Goal: Information Seeking & Learning: Learn about a topic

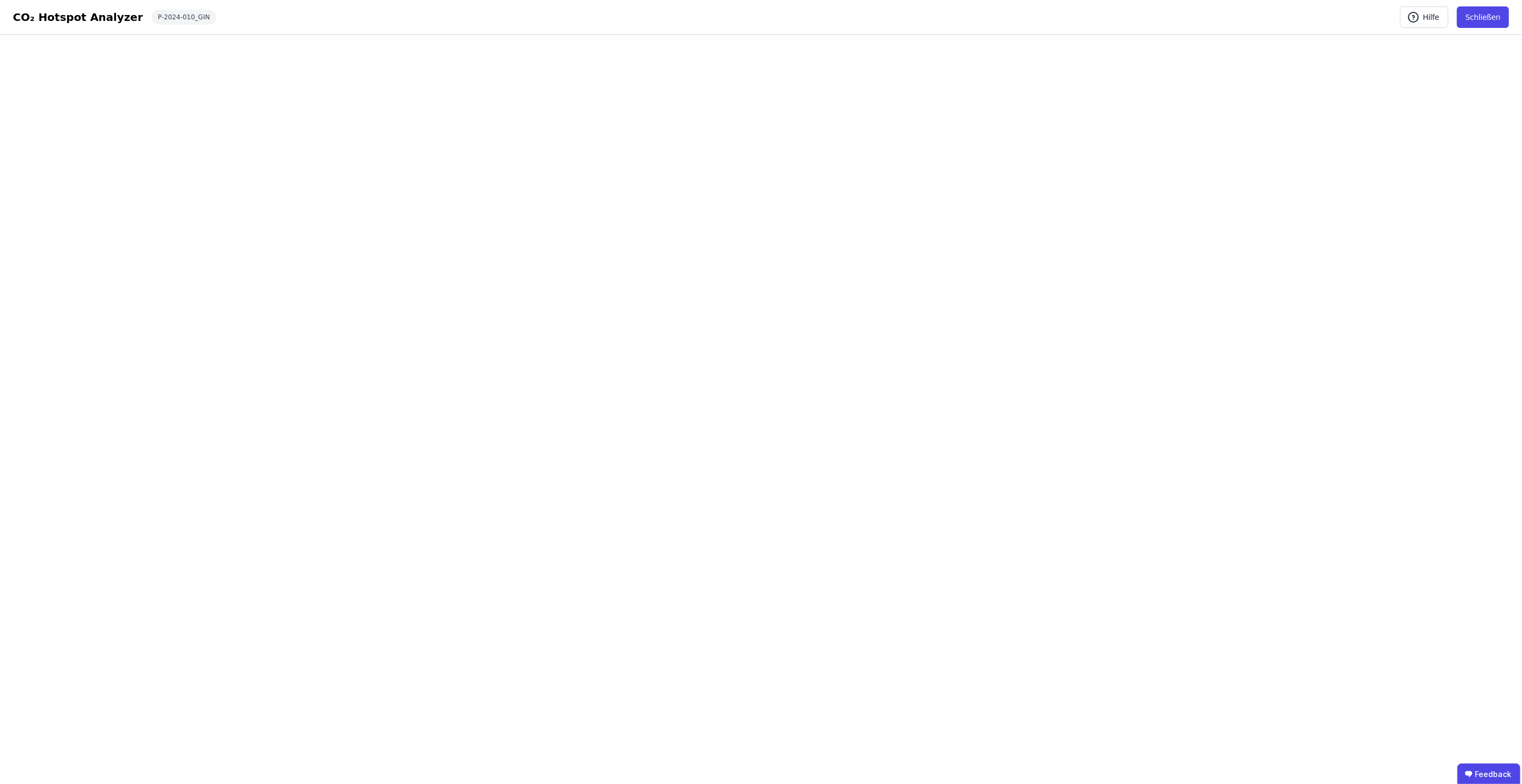
click at [72, 17] on div "CO₂ Hotspot Analyzer" at bounding box center [78, 17] width 130 height 15
click at [162, 15] on div "P-2024-010_GIN" at bounding box center [184, 17] width 65 height 15
click at [1488, 12] on button "Schließen" at bounding box center [1483, 17] width 52 height 21
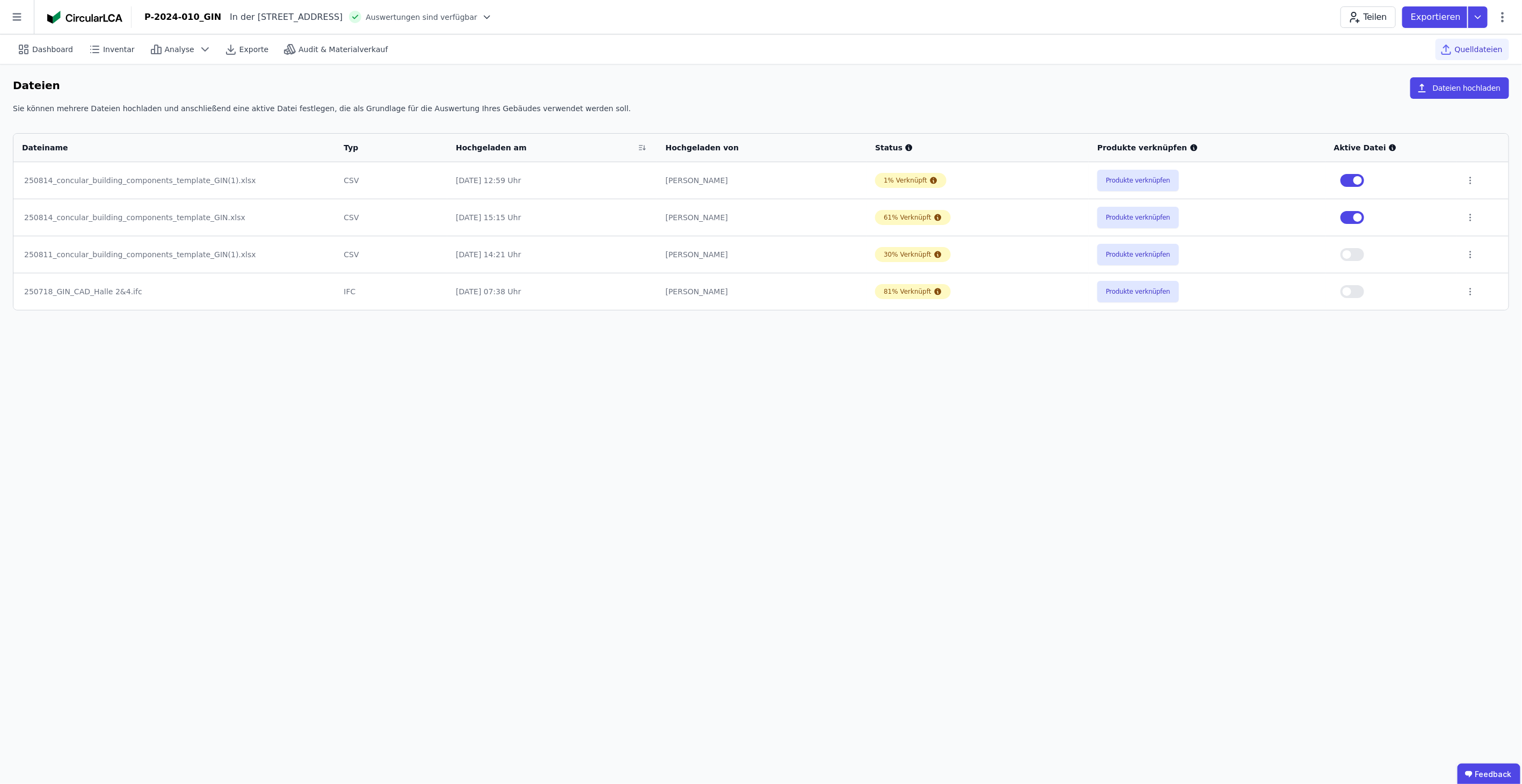
click at [15, 21] on icon at bounding box center [17, 17] width 34 height 34
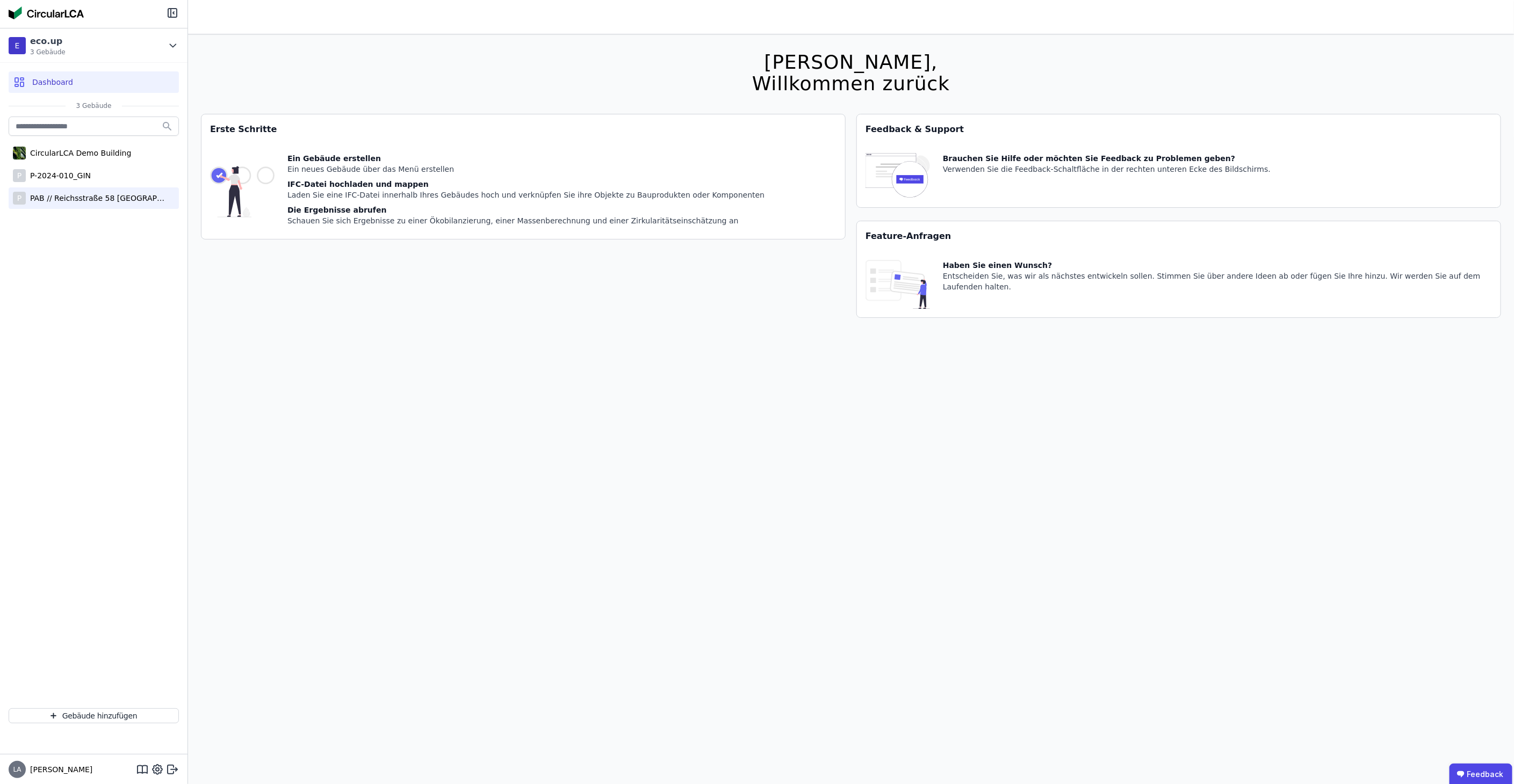
click at [85, 197] on div "PAB // Reichsstraße 58 [GEOGRAPHIC_DATA]" at bounding box center [96, 198] width 140 height 11
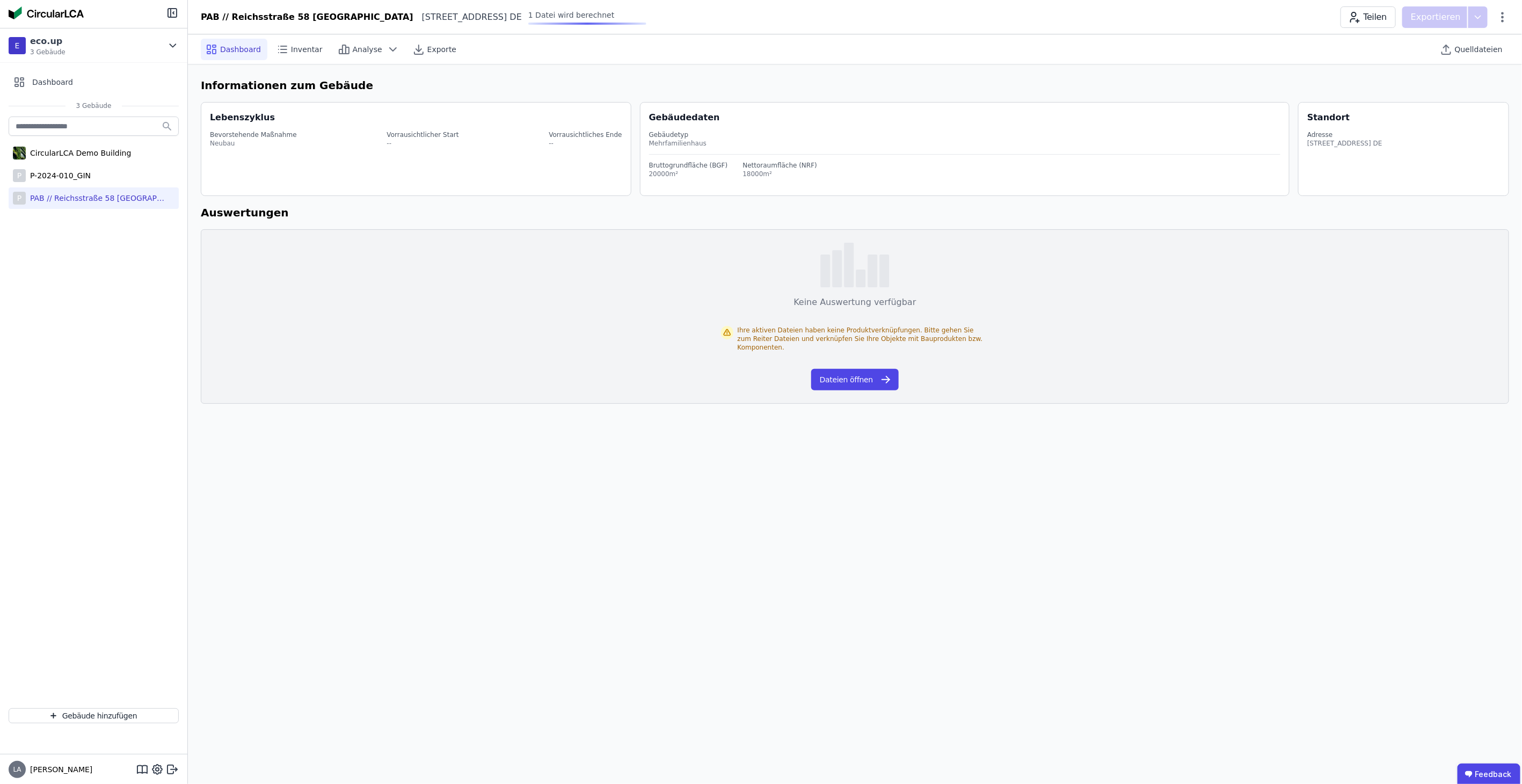
click at [528, 22] on div at bounding box center [469, 24] width 118 height 2
click at [1480, 41] on div "Quelldateien" at bounding box center [1472, 49] width 73 height 21
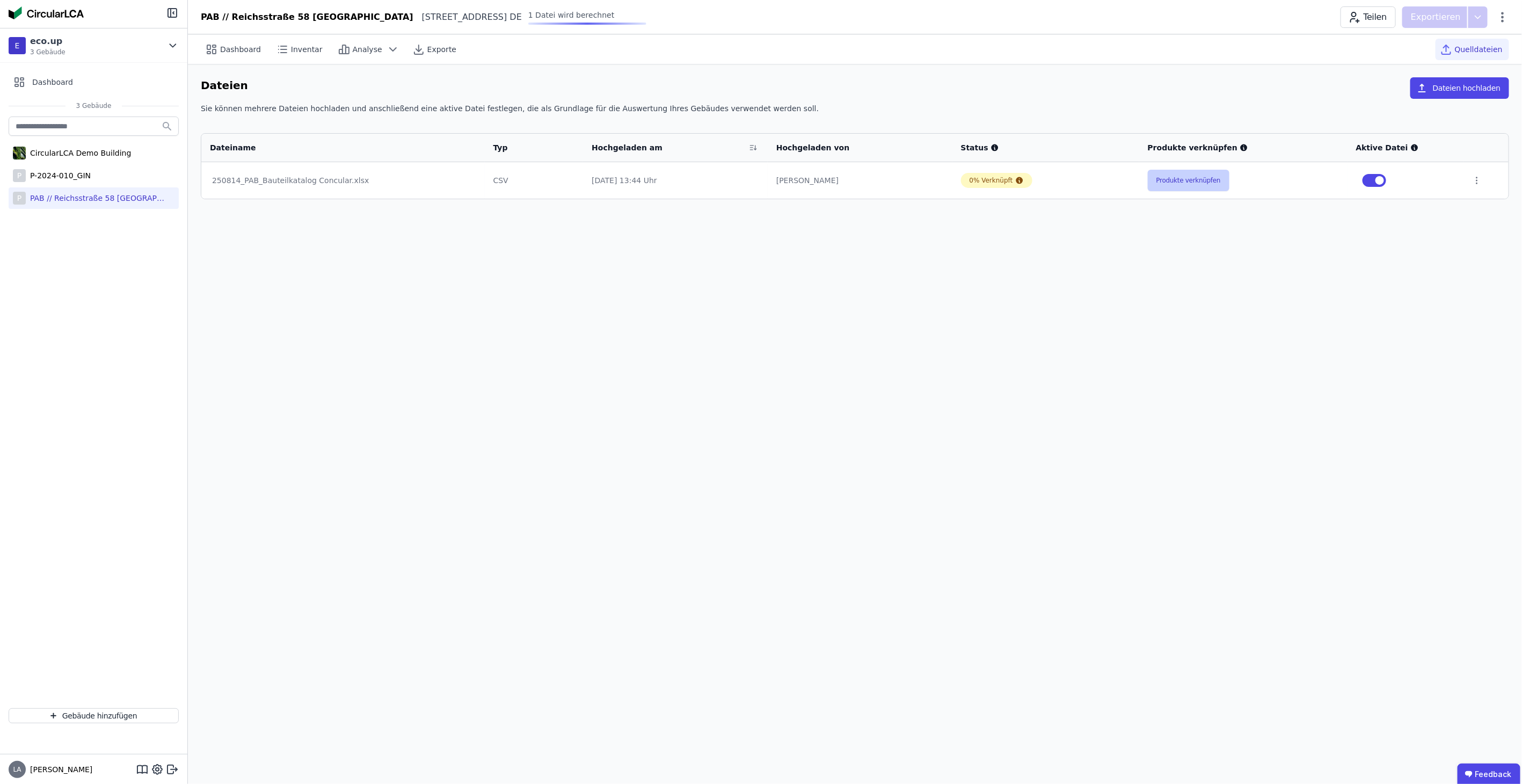
click at [1182, 181] on button "Produkte verknüpfen" at bounding box center [1189, 180] width 82 height 21
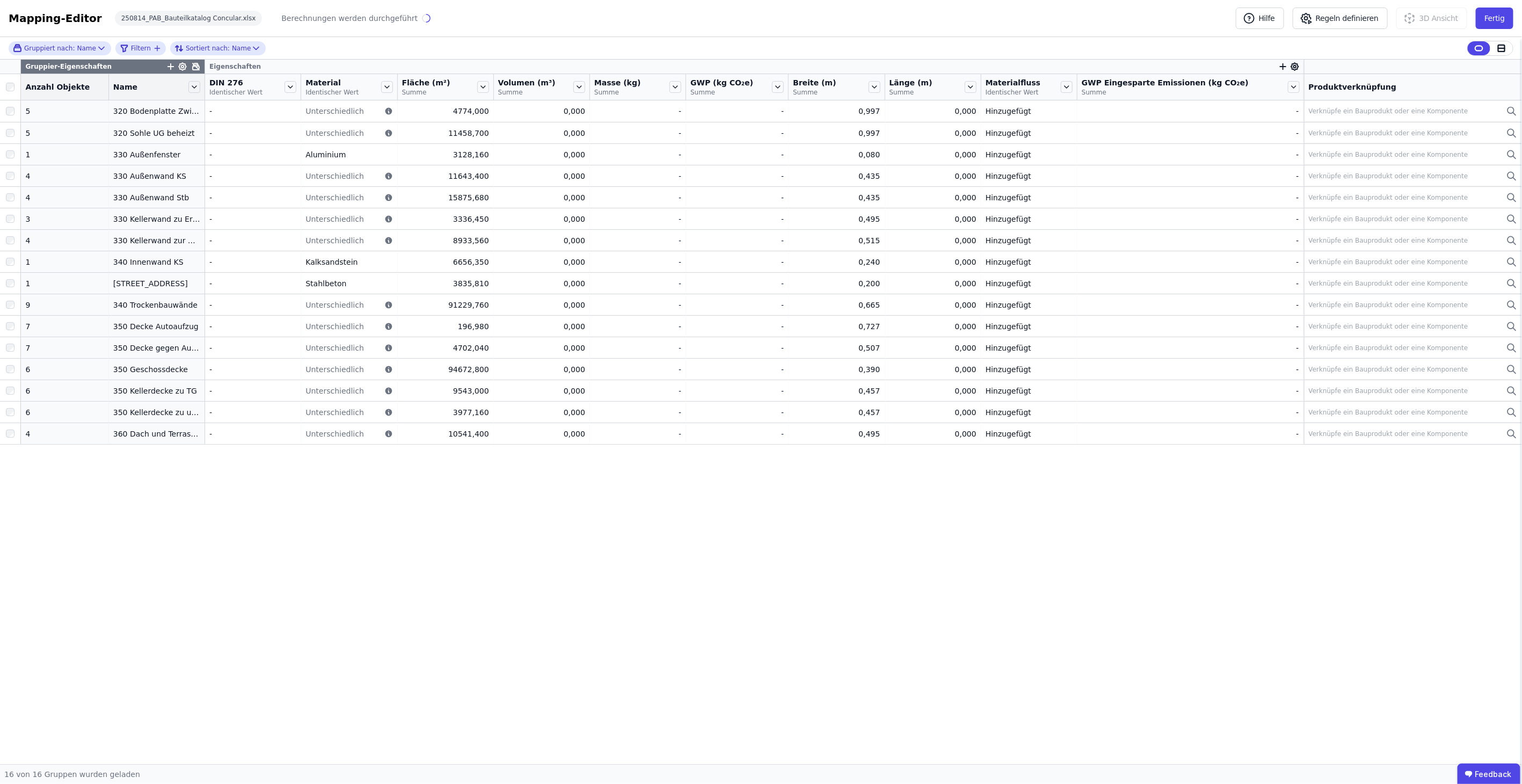
click at [193, 66] on icon at bounding box center [196, 66] width 6 height 6
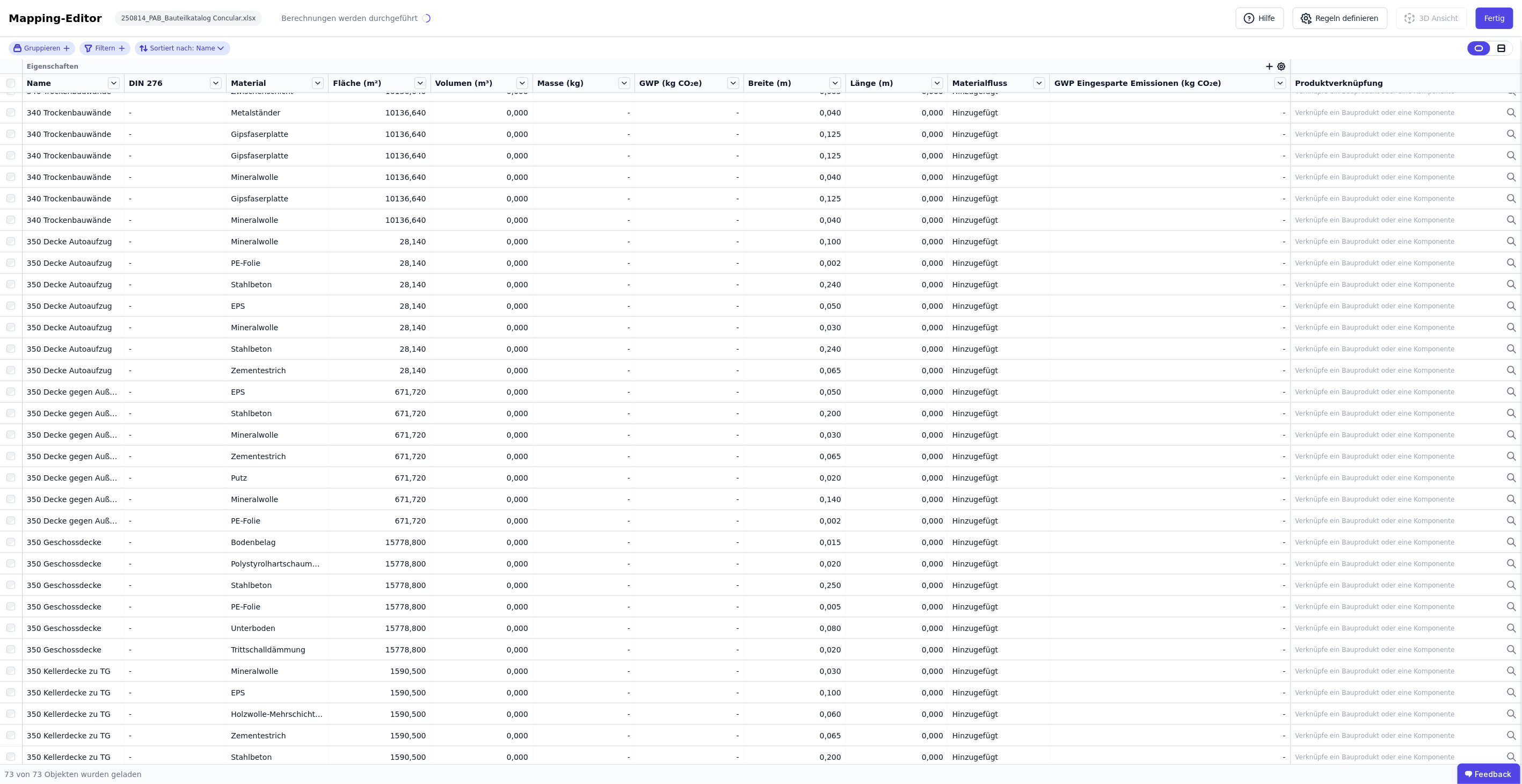
scroll to position [180, 0]
click at [362, 16] on div "Berechnungen werden durchgeführt" at bounding box center [349, 18] width 136 height 11
click at [422, 18] on icon at bounding box center [426, 18] width 9 height 9
drag, startPoint x: 378, startPoint y: 17, endPoint x: 353, endPoint y: 18, distance: 25.0
click at [352, 18] on div "Berechnungen werden durchgeführt" at bounding box center [349, 18] width 136 height 11
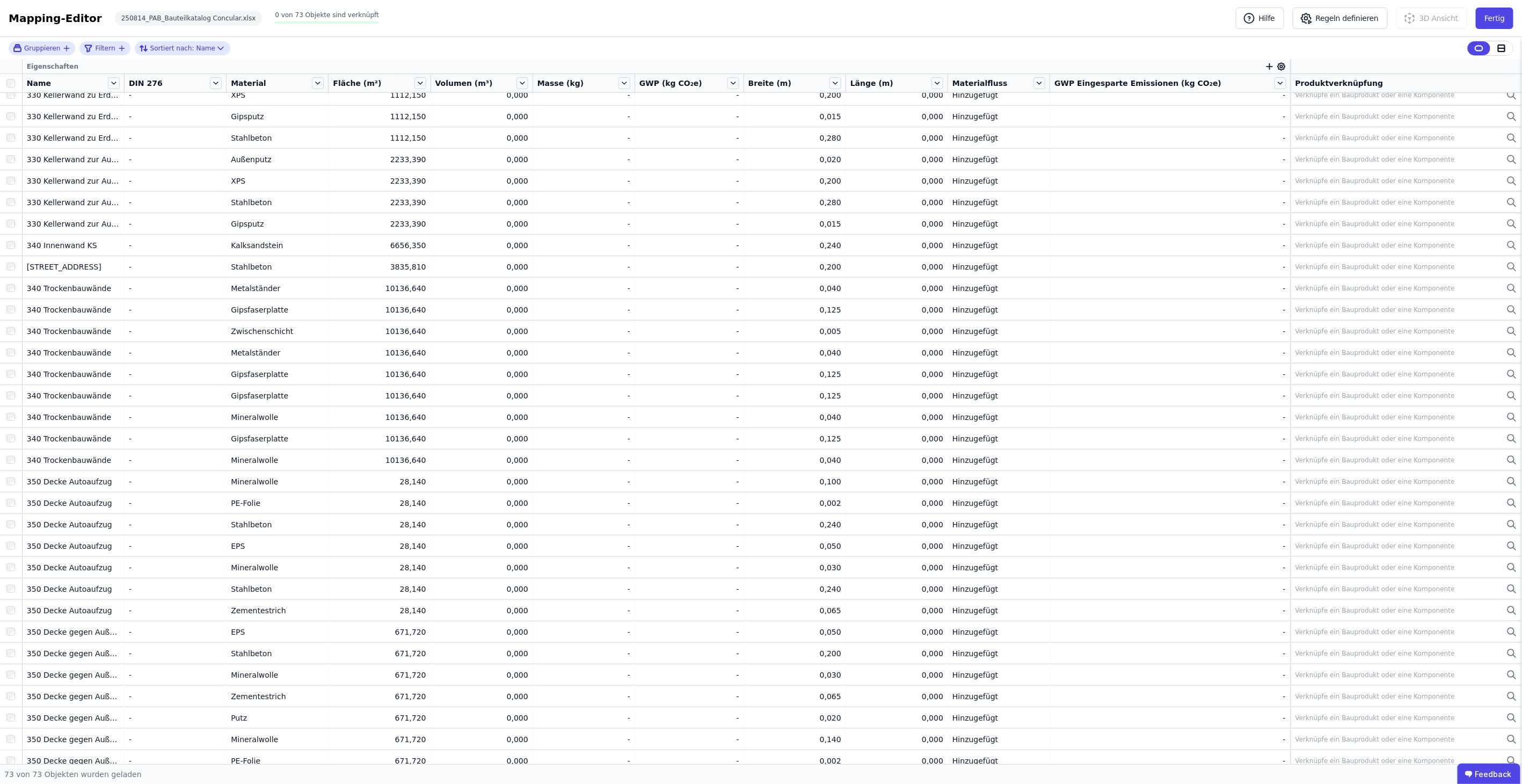
scroll to position [0, 0]
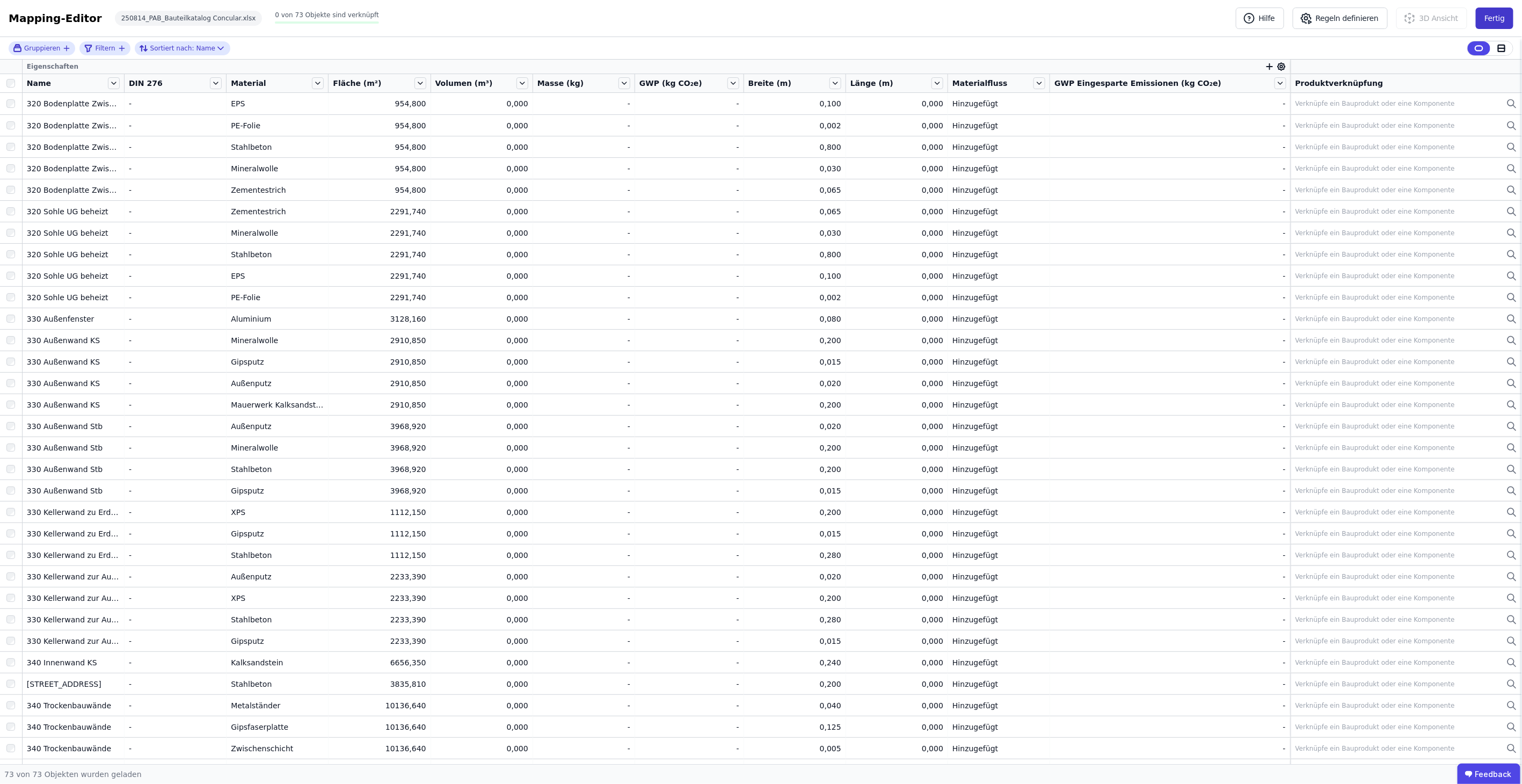
click at [1504, 21] on button "Fertig" at bounding box center [1495, 18] width 38 height 21
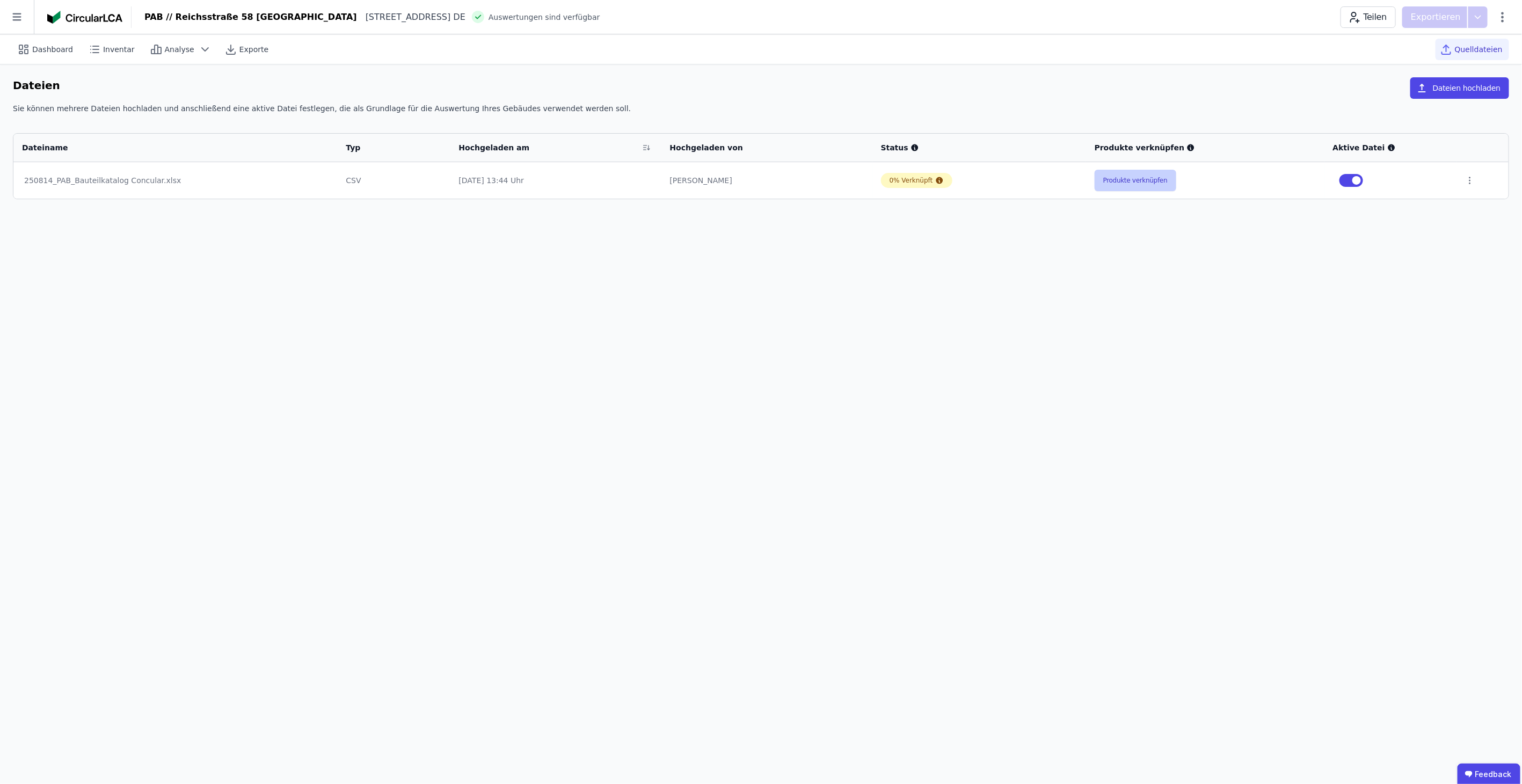
click at [1119, 179] on button "Produkte verknüpfen" at bounding box center [1136, 180] width 82 height 21
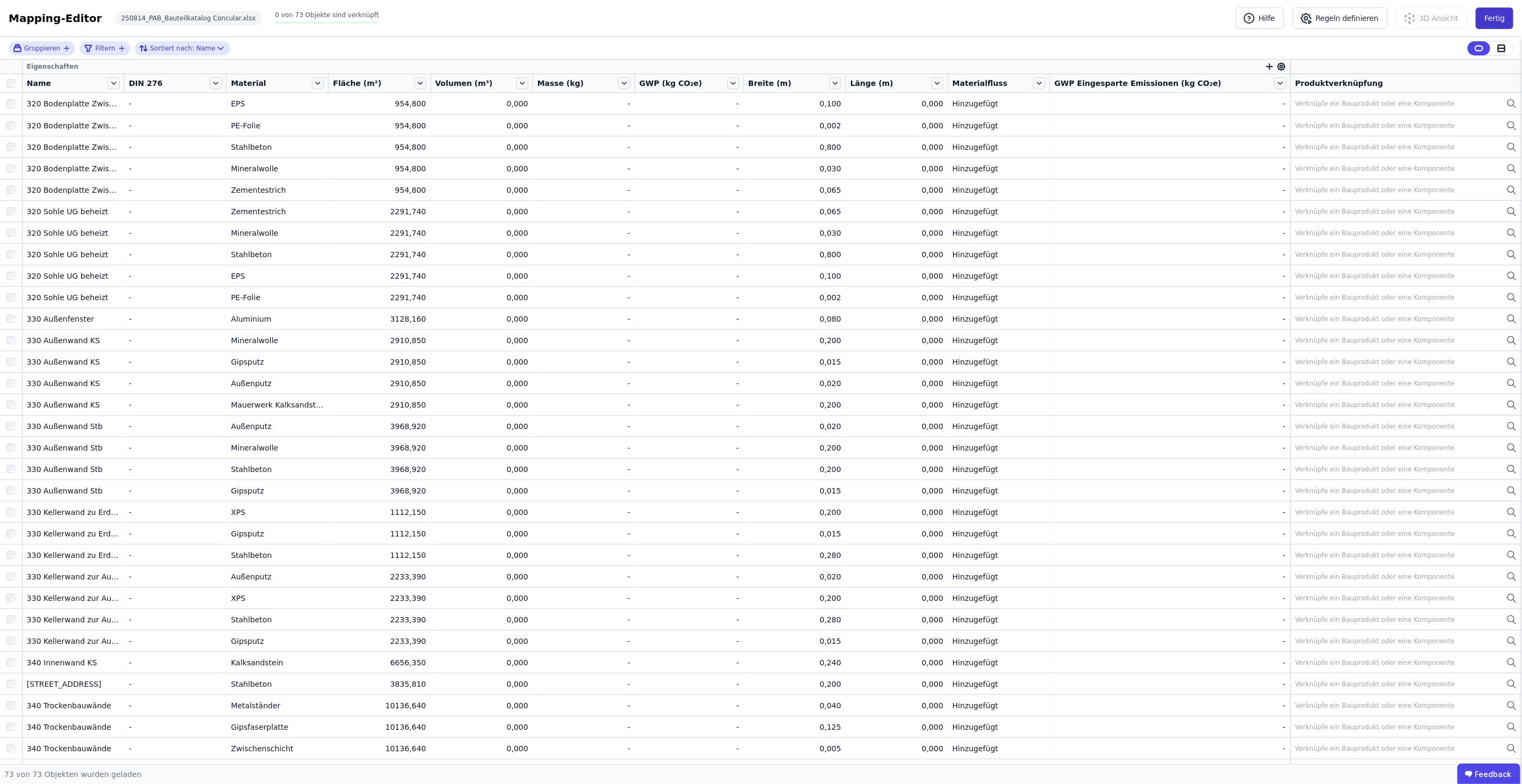
click at [1491, 15] on button "Fertig" at bounding box center [1495, 18] width 38 height 21
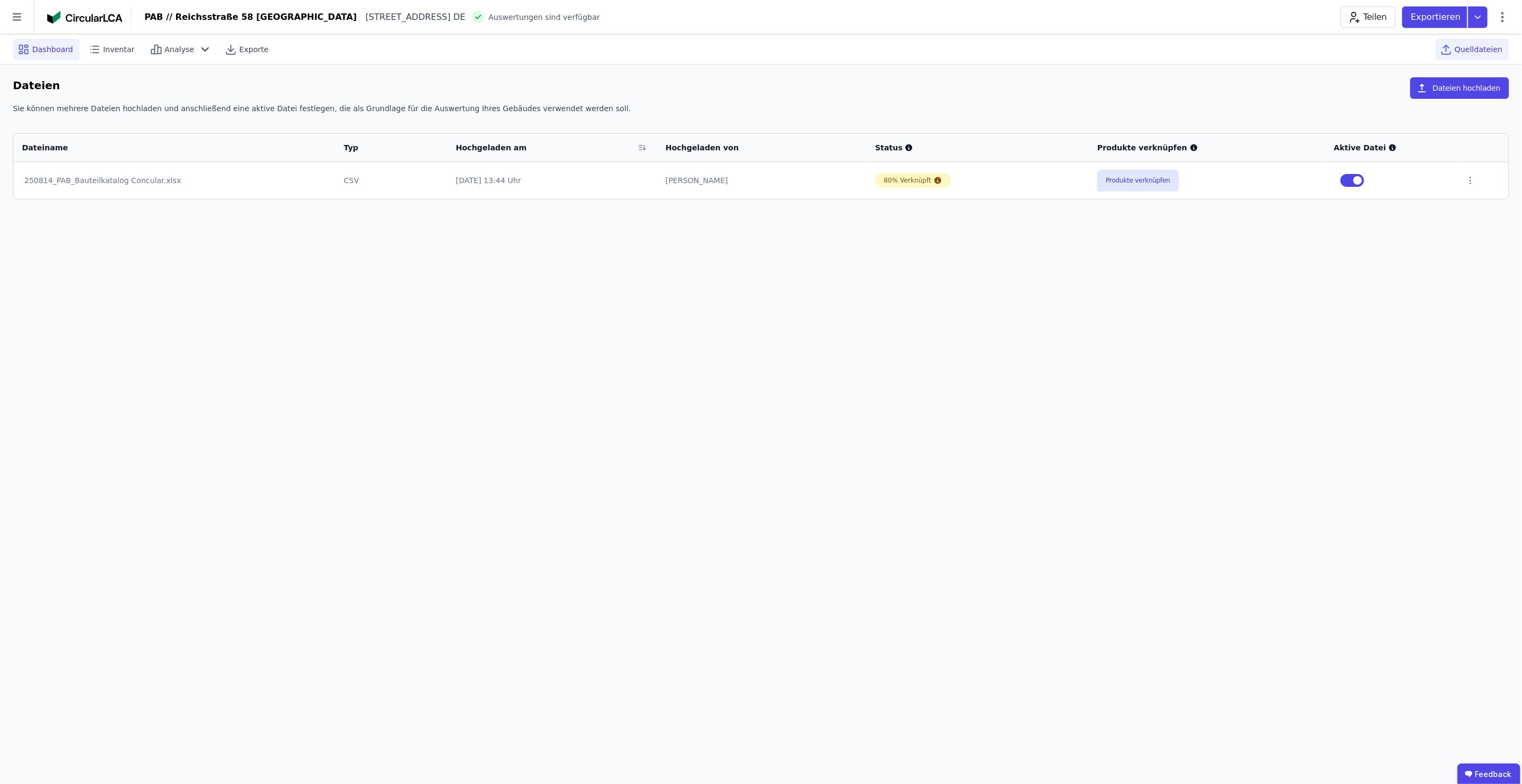
click at [43, 53] on span "Dashboard" at bounding box center [53, 50] width 41 height 11
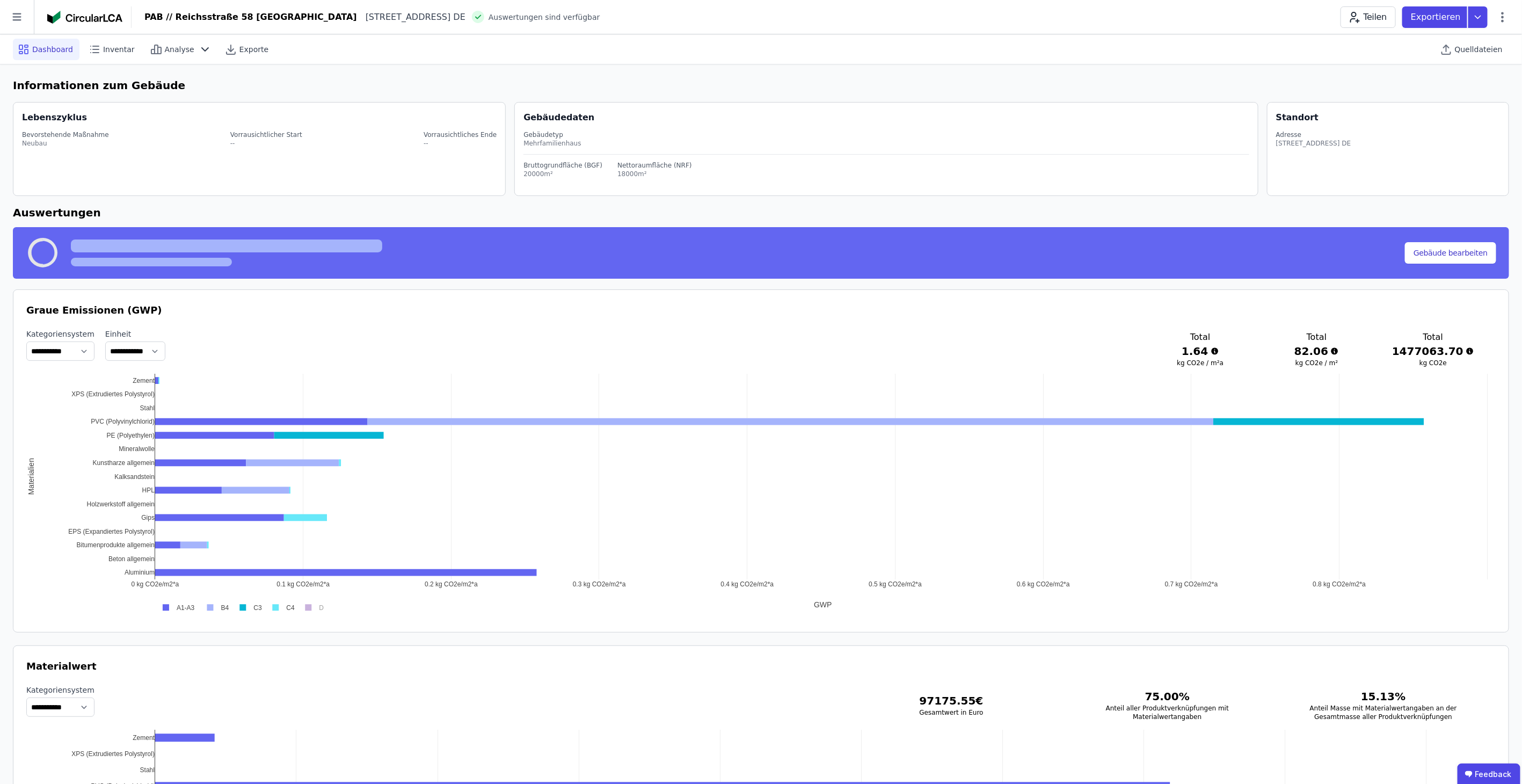
select select "*"
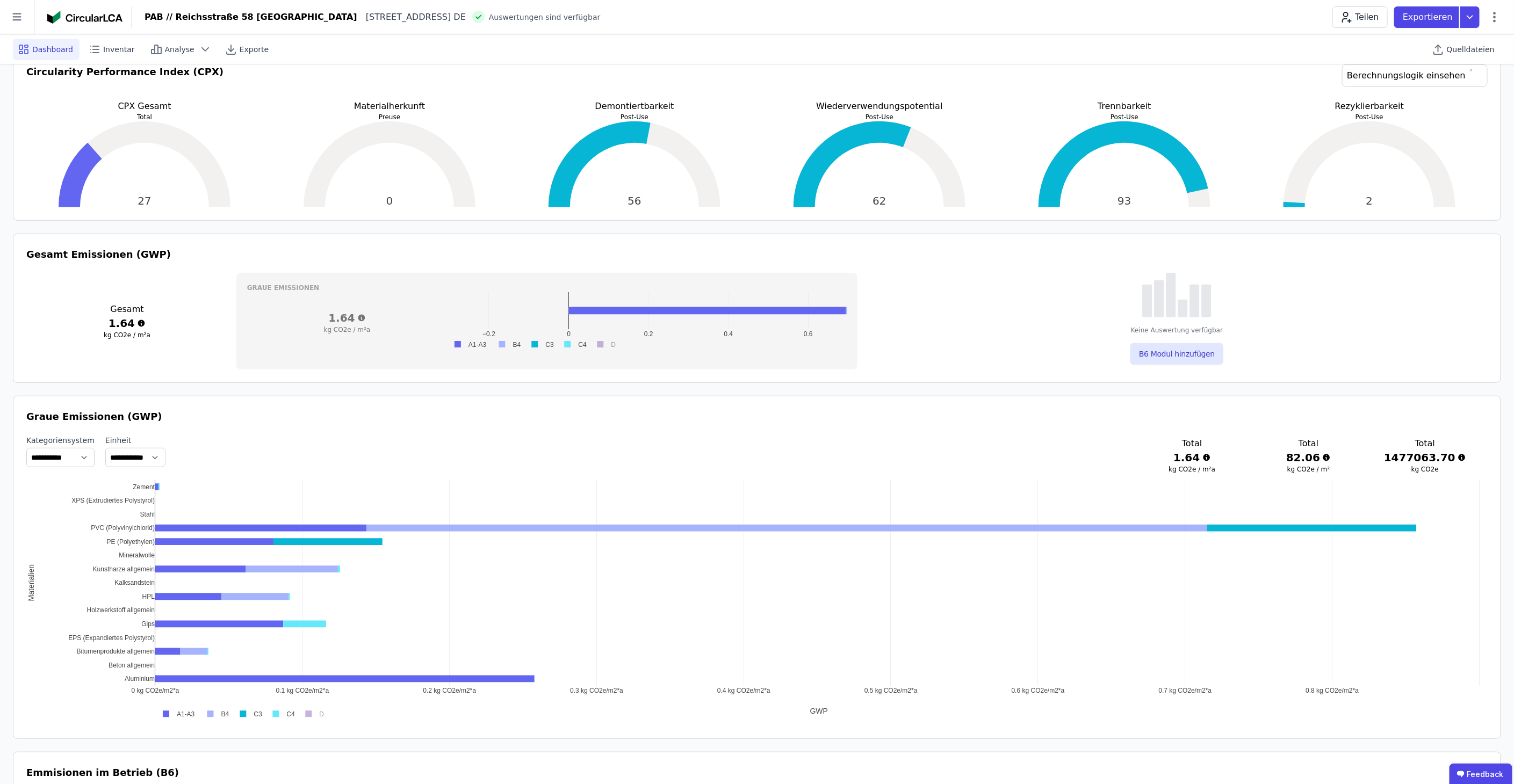
scroll to position [298, 0]
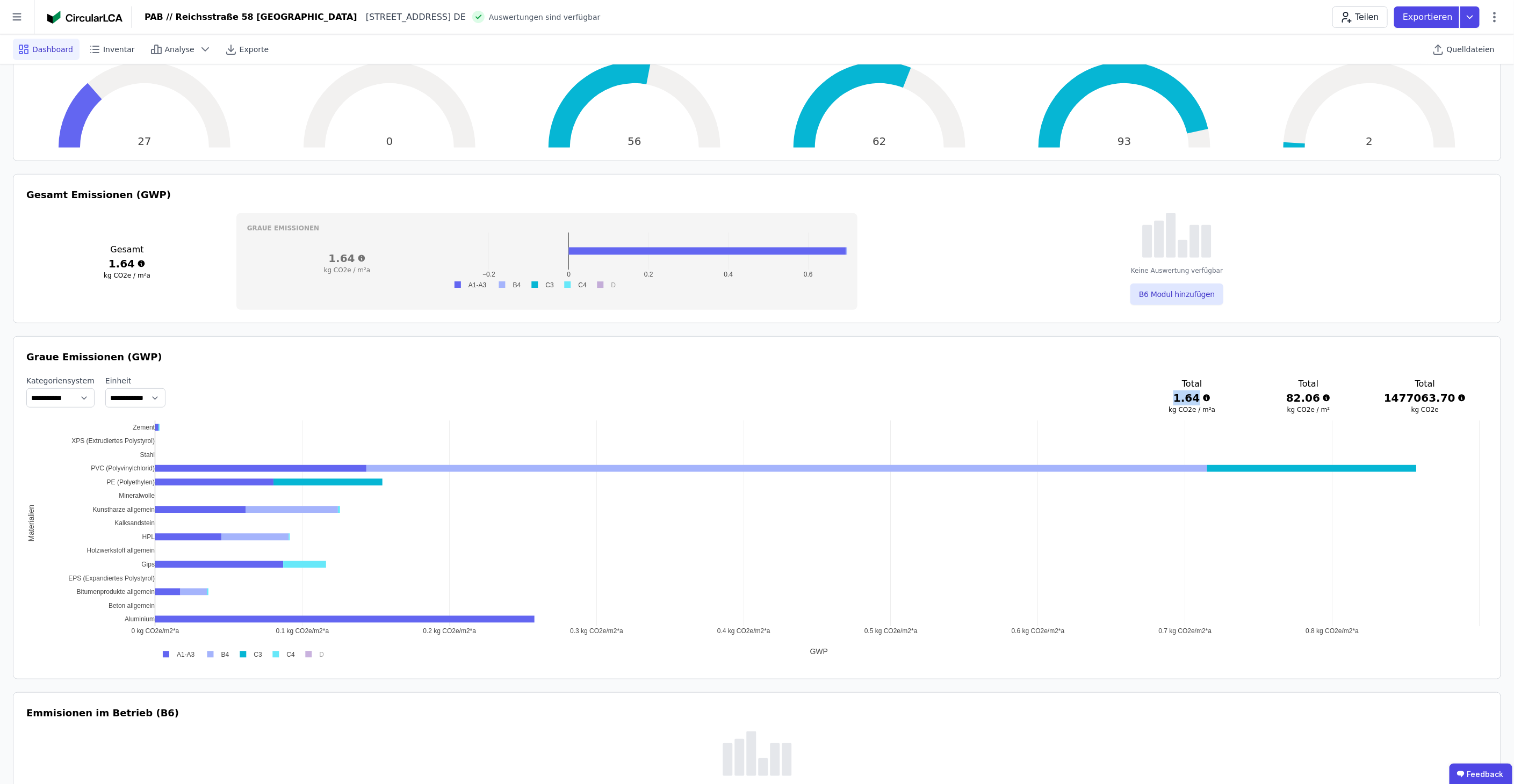
drag, startPoint x: 1208, startPoint y: 394, endPoint x: 1246, endPoint y: 396, distance: 38.1
click at [1233, 396] on h3 "1.64" at bounding box center [1191, 398] width 82 height 15
drag, startPoint x: 1246, startPoint y: 396, endPoint x: 1273, endPoint y: 405, distance: 28.5
click at [1273, 405] on div "Total 1.64 kg CO2e / m²a Total 82.06 kg CO2e / m² Total 1477063.70 kg CO2e" at bounding box center [1308, 395] width 315 height 41
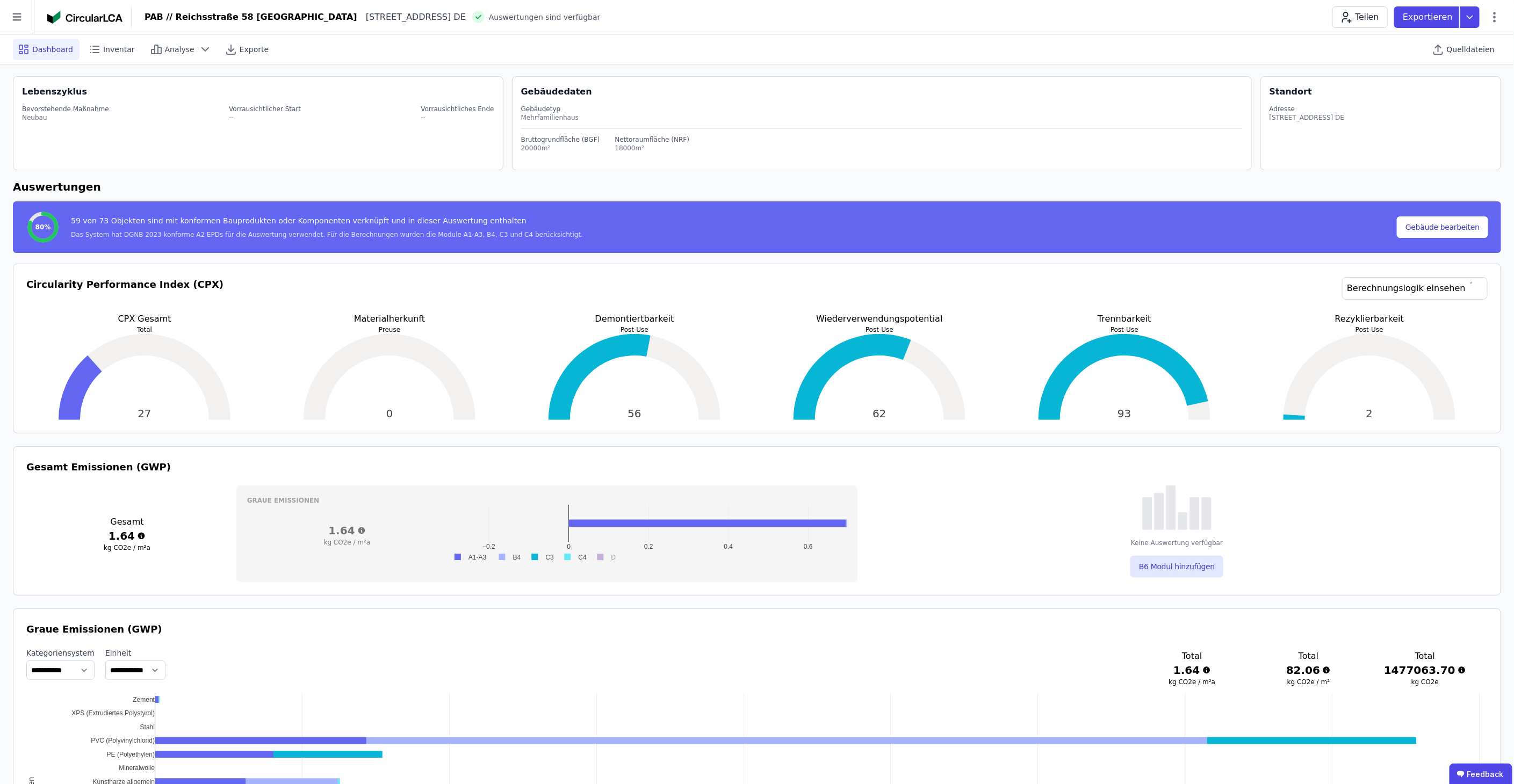
scroll to position [0, 0]
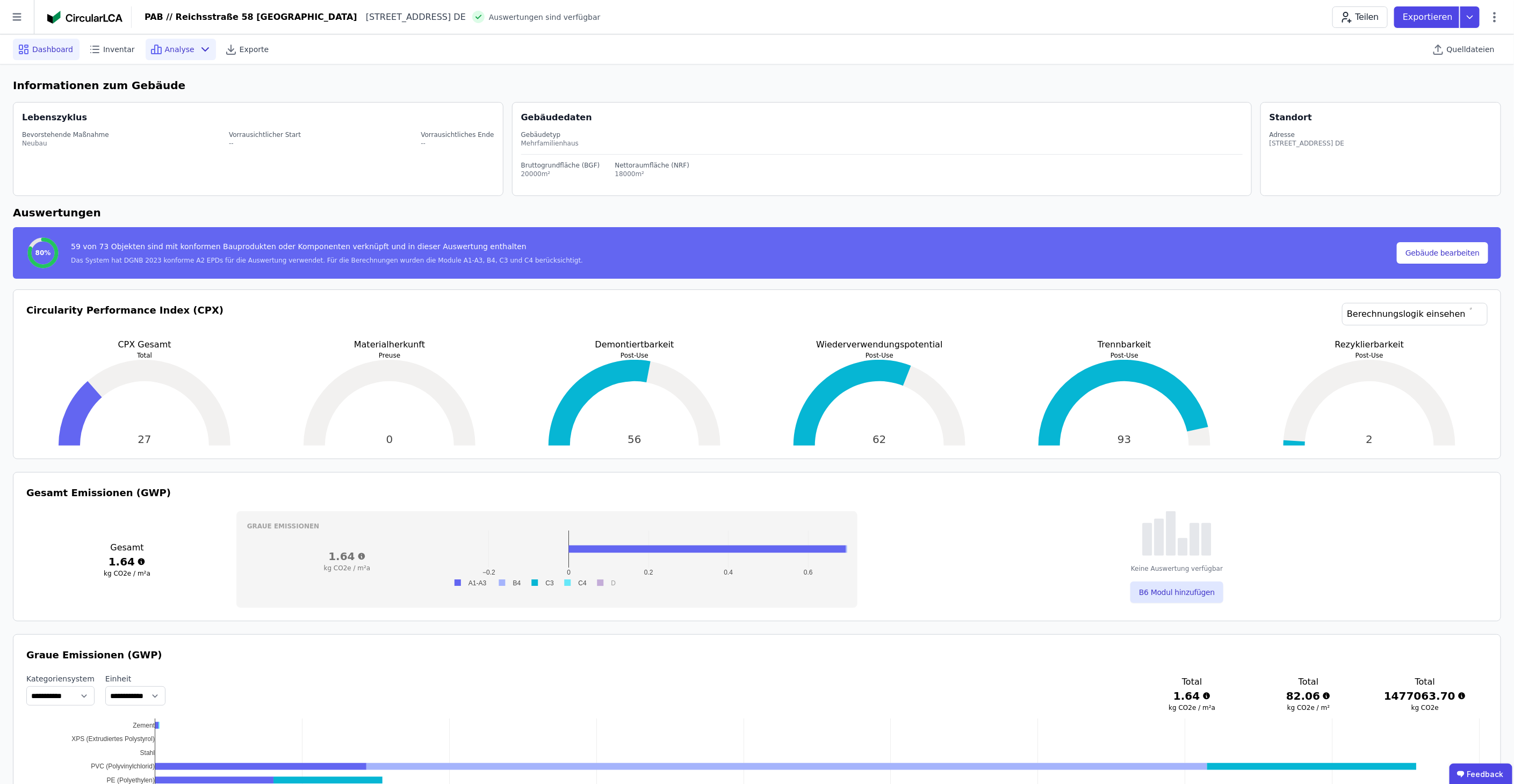
click at [158, 51] on icon at bounding box center [159, 50] width 3 height 6
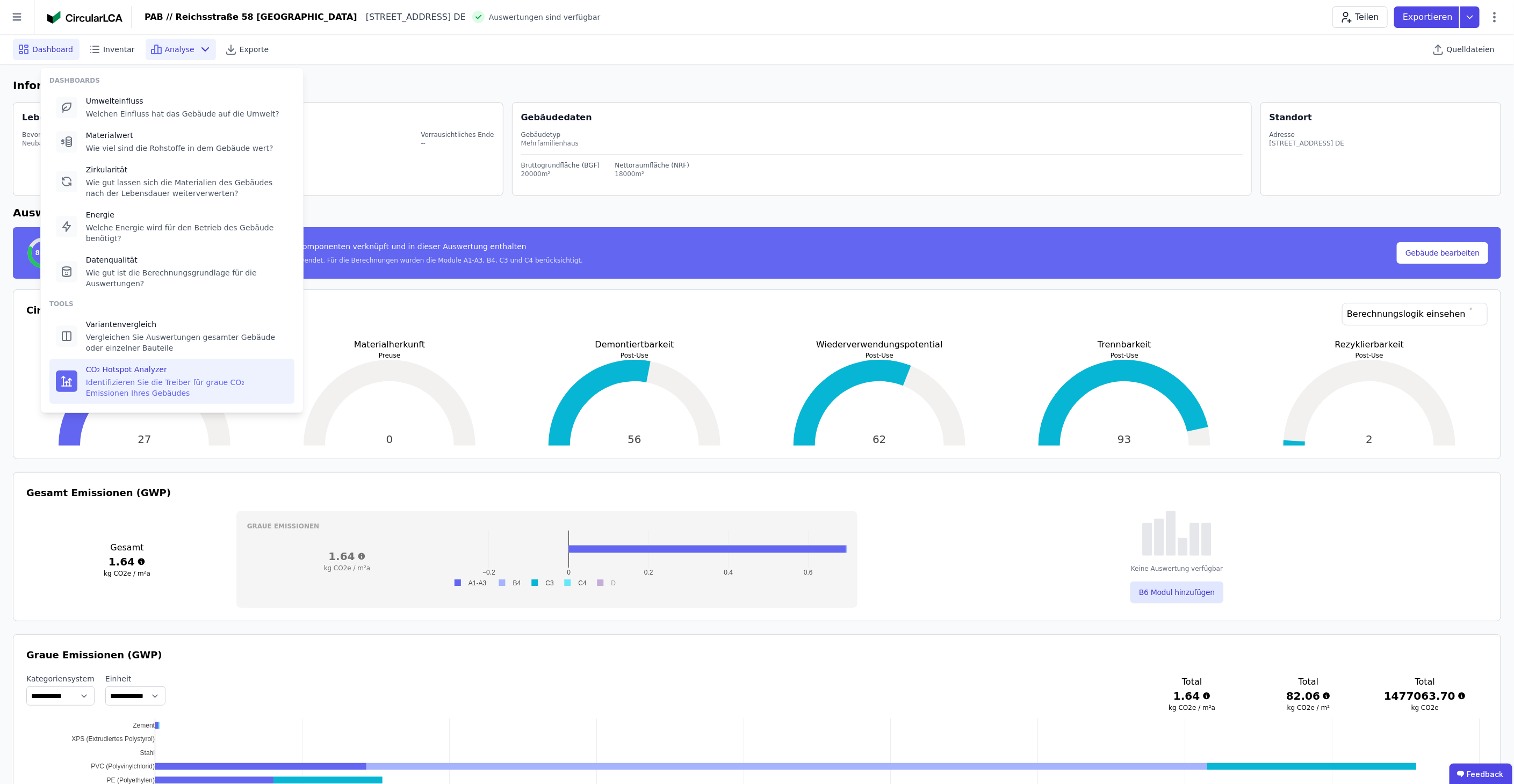
click at [138, 364] on div "CO₂ Hotspot Analyzer" at bounding box center [187, 369] width 202 height 11
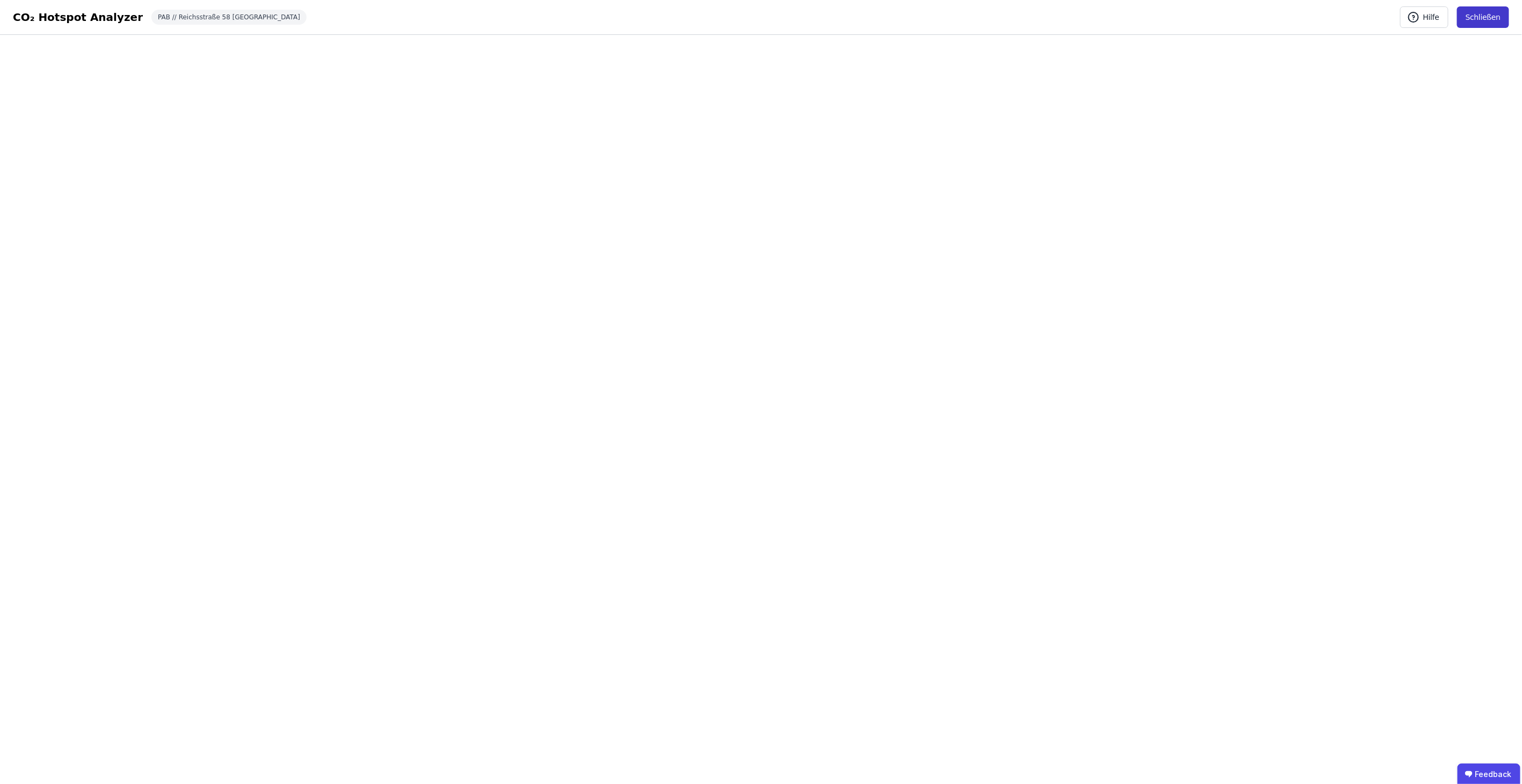
click at [1488, 16] on button "Schließen" at bounding box center [1483, 17] width 52 height 21
select select "*"
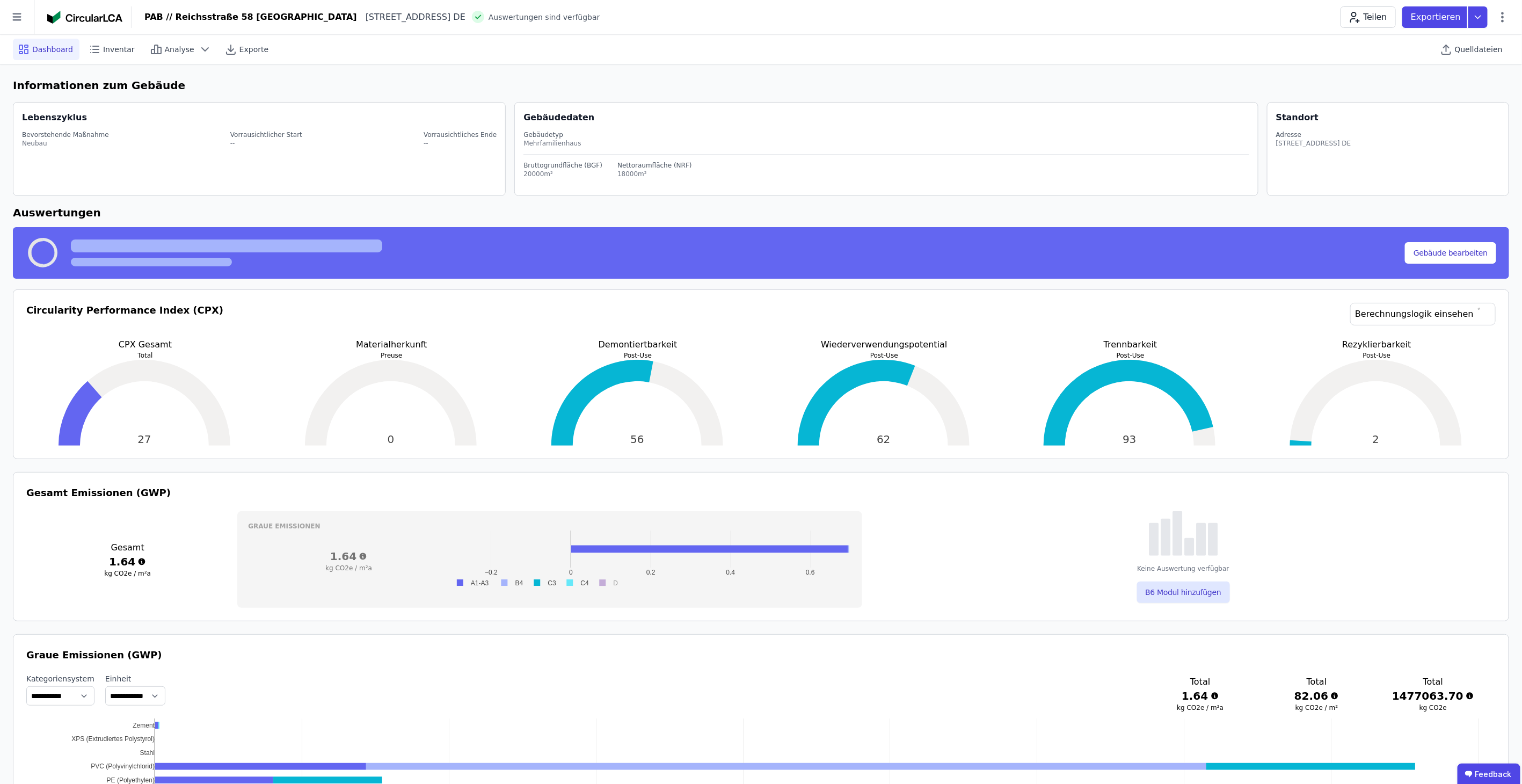
click at [8, 18] on icon at bounding box center [17, 17] width 34 height 34
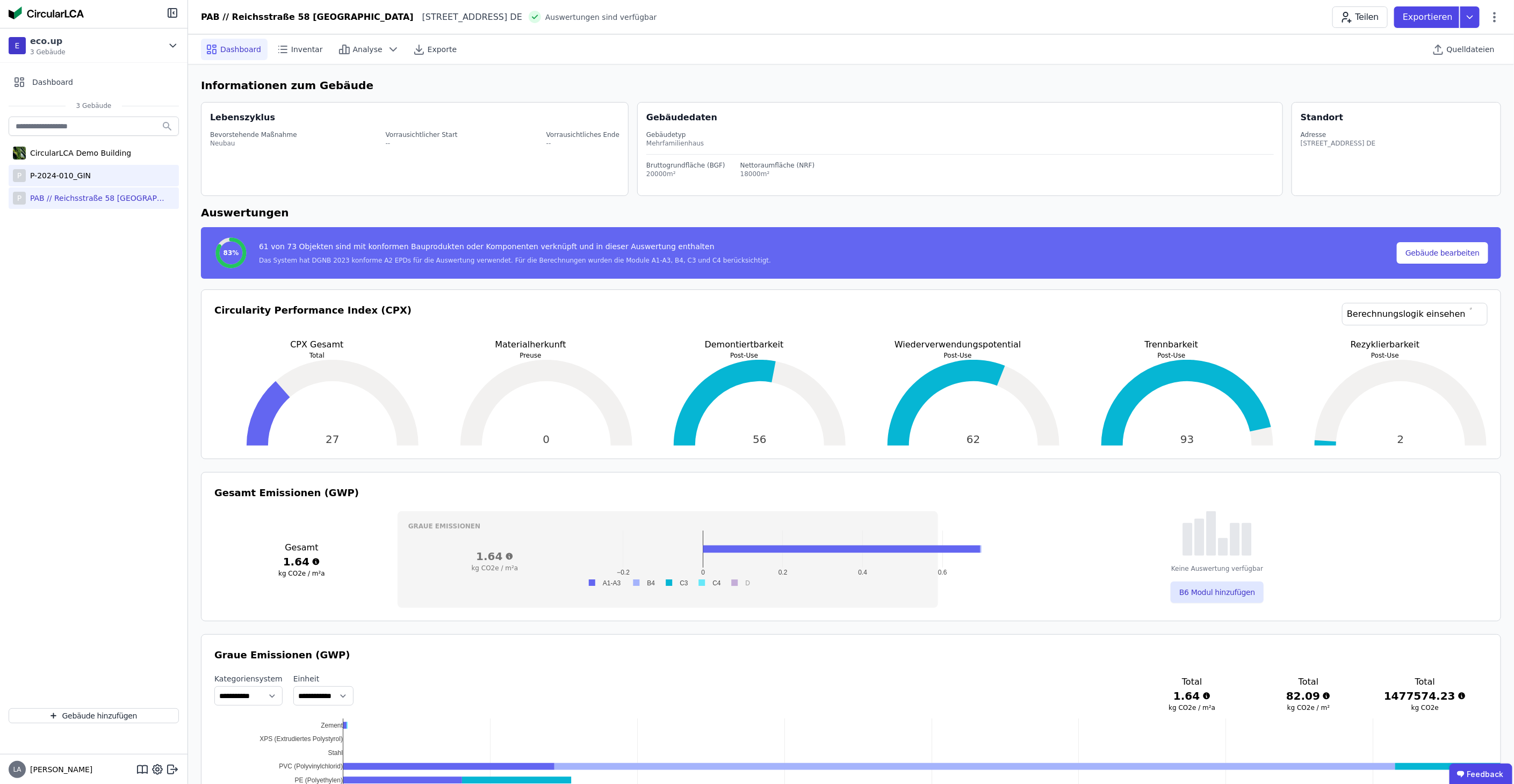
click at [81, 177] on div "P-2024-010_GIN" at bounding box center [59, 175] width 65 height 11
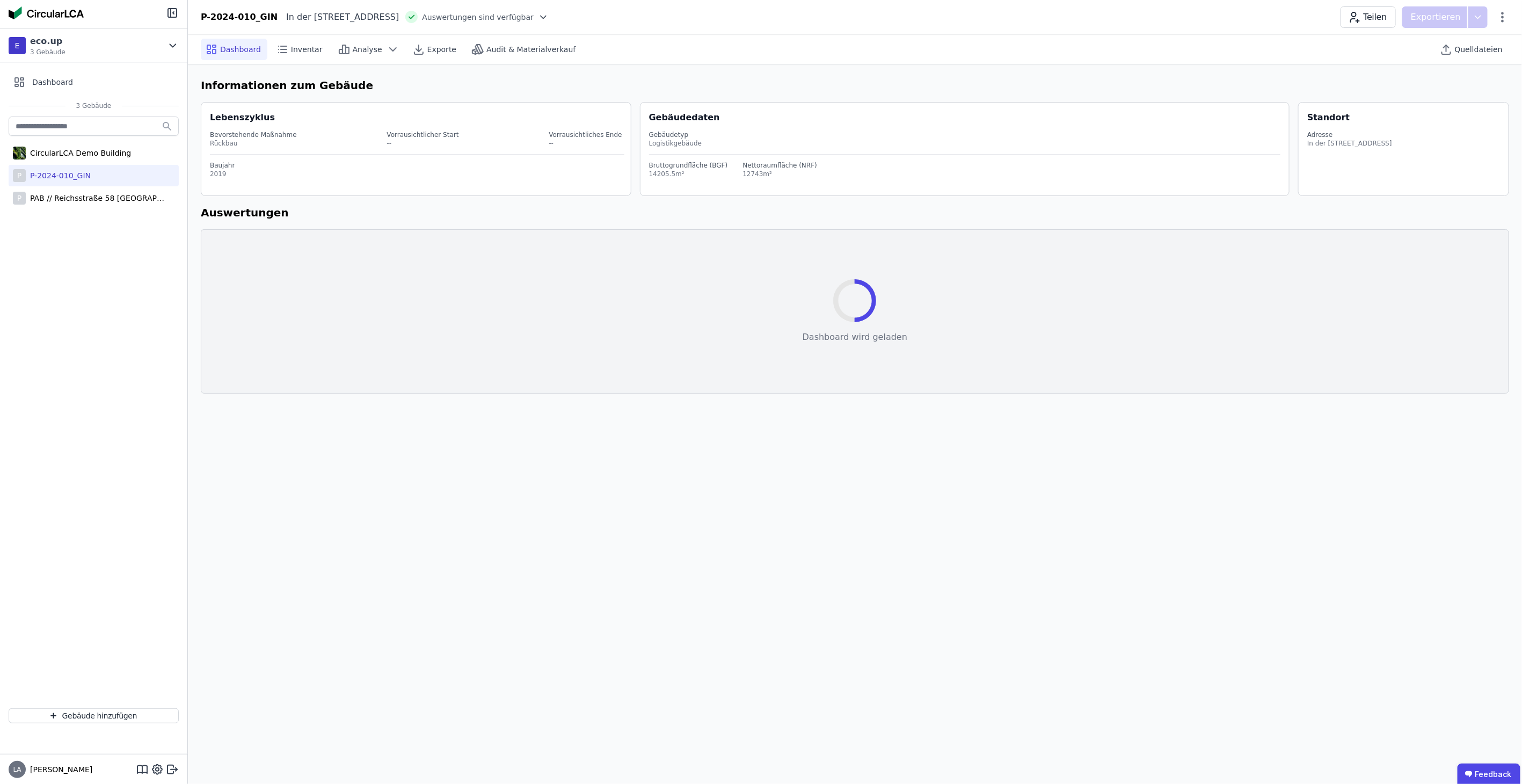
select select "*"
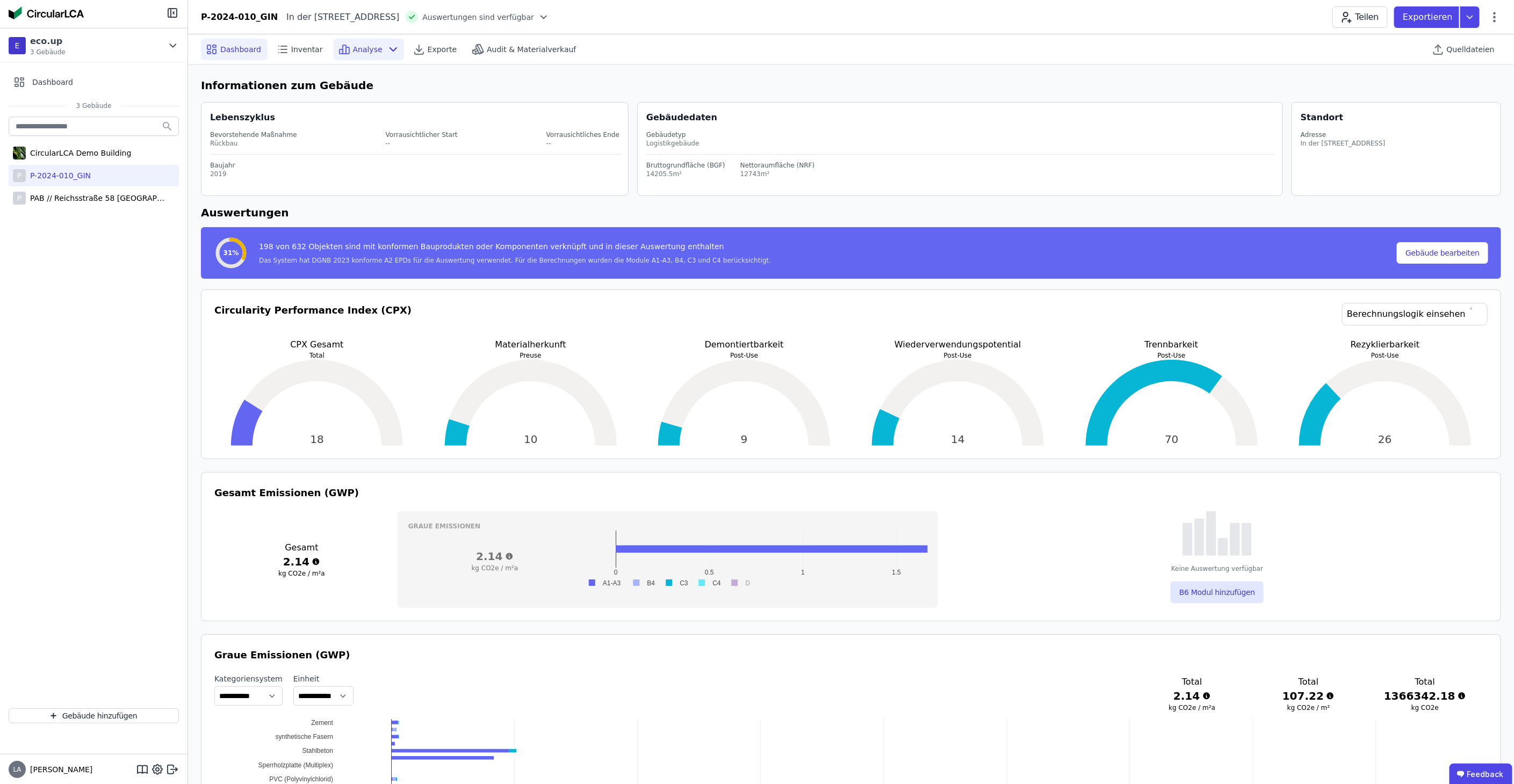
click at [356, 43] on div "Analyse" at bounding box center [368, 49] width 70 height 21
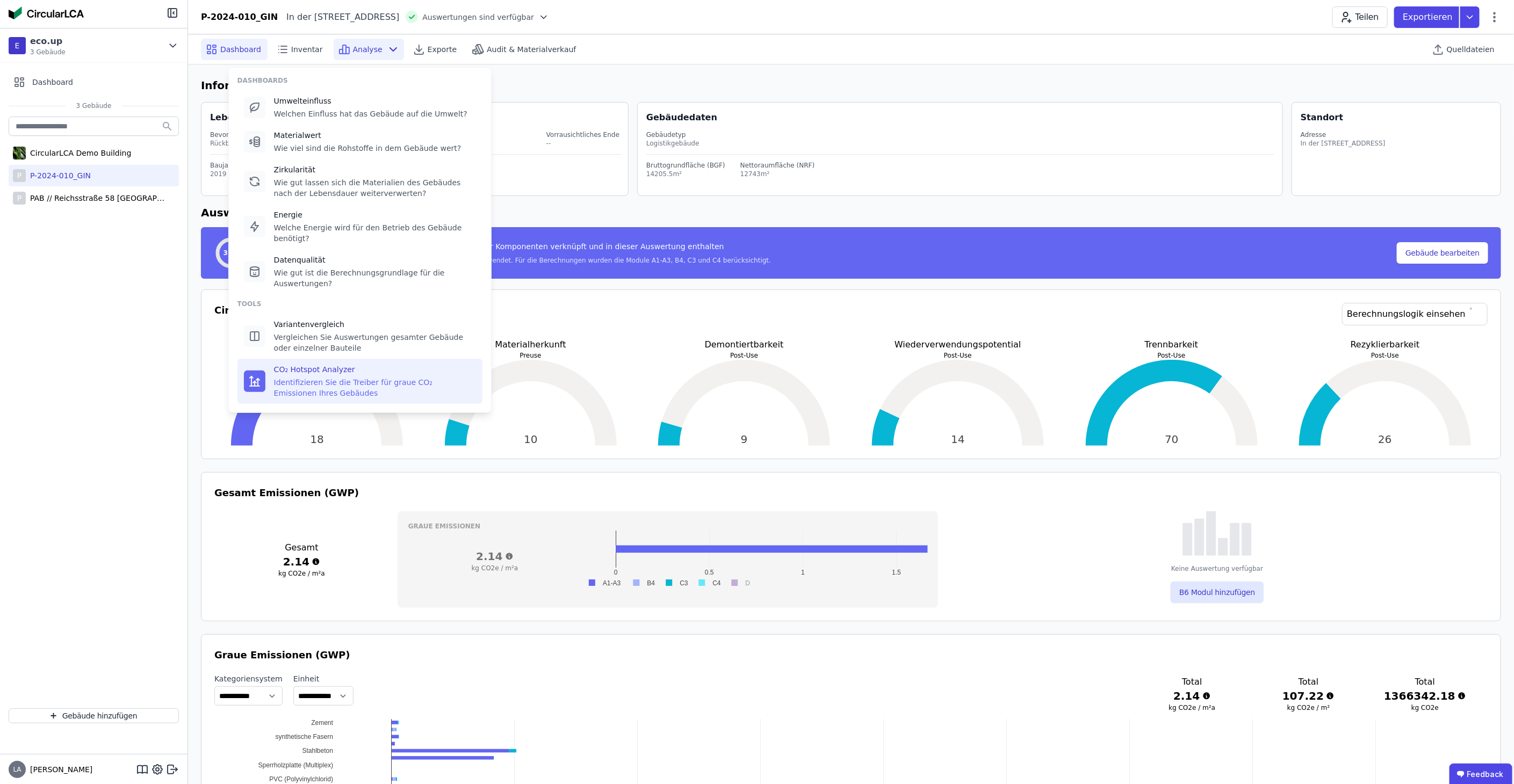
click at [345, 377] on div "Identifizieren Sie die Treiber für graue CO₂ Emissionen Ihres Gebäudes" at bounding box center [375, 388] width 202 height 21
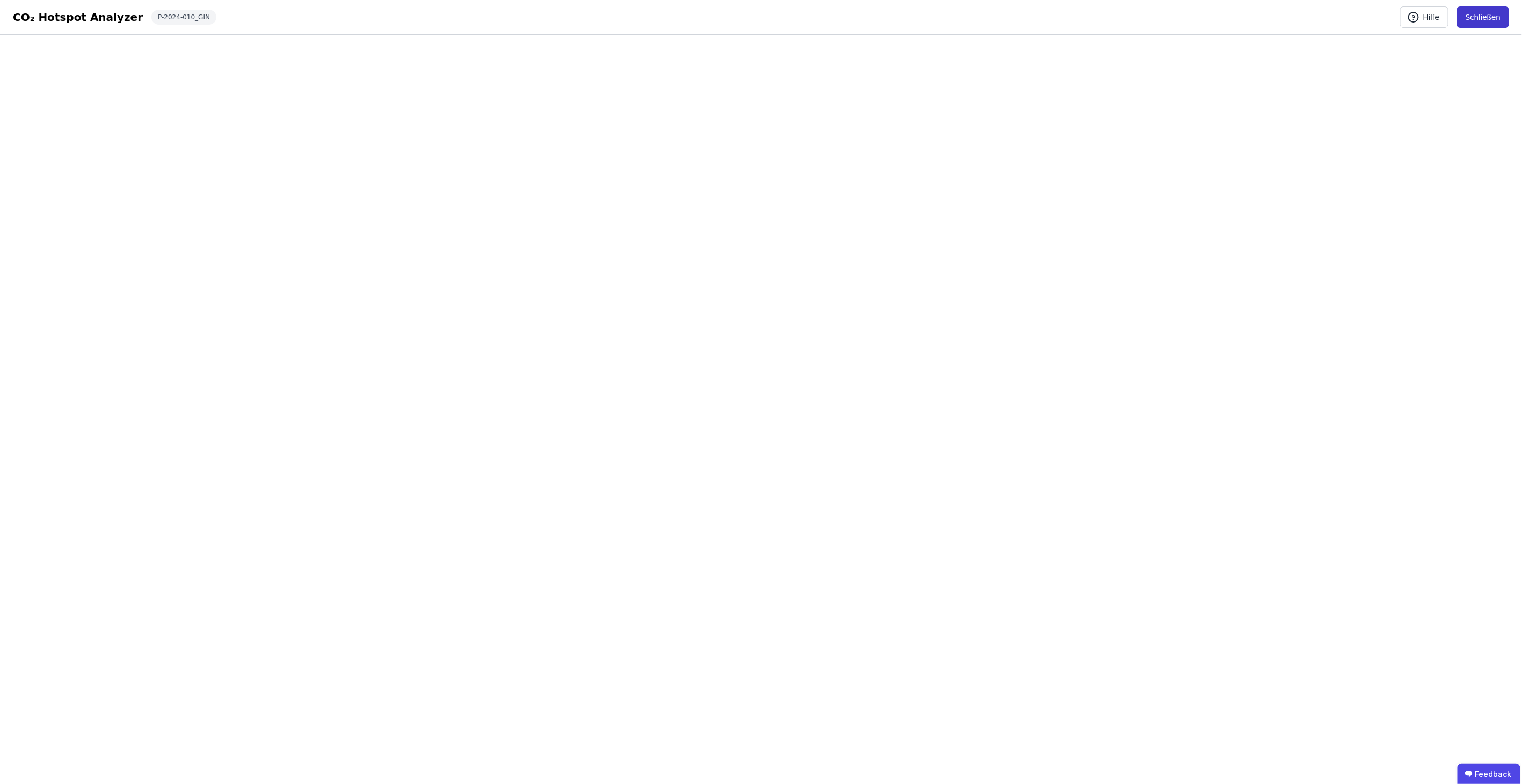
click at [1469, 17] on button "Schließen" at bounding box center [1483, 17] width 52 height 21
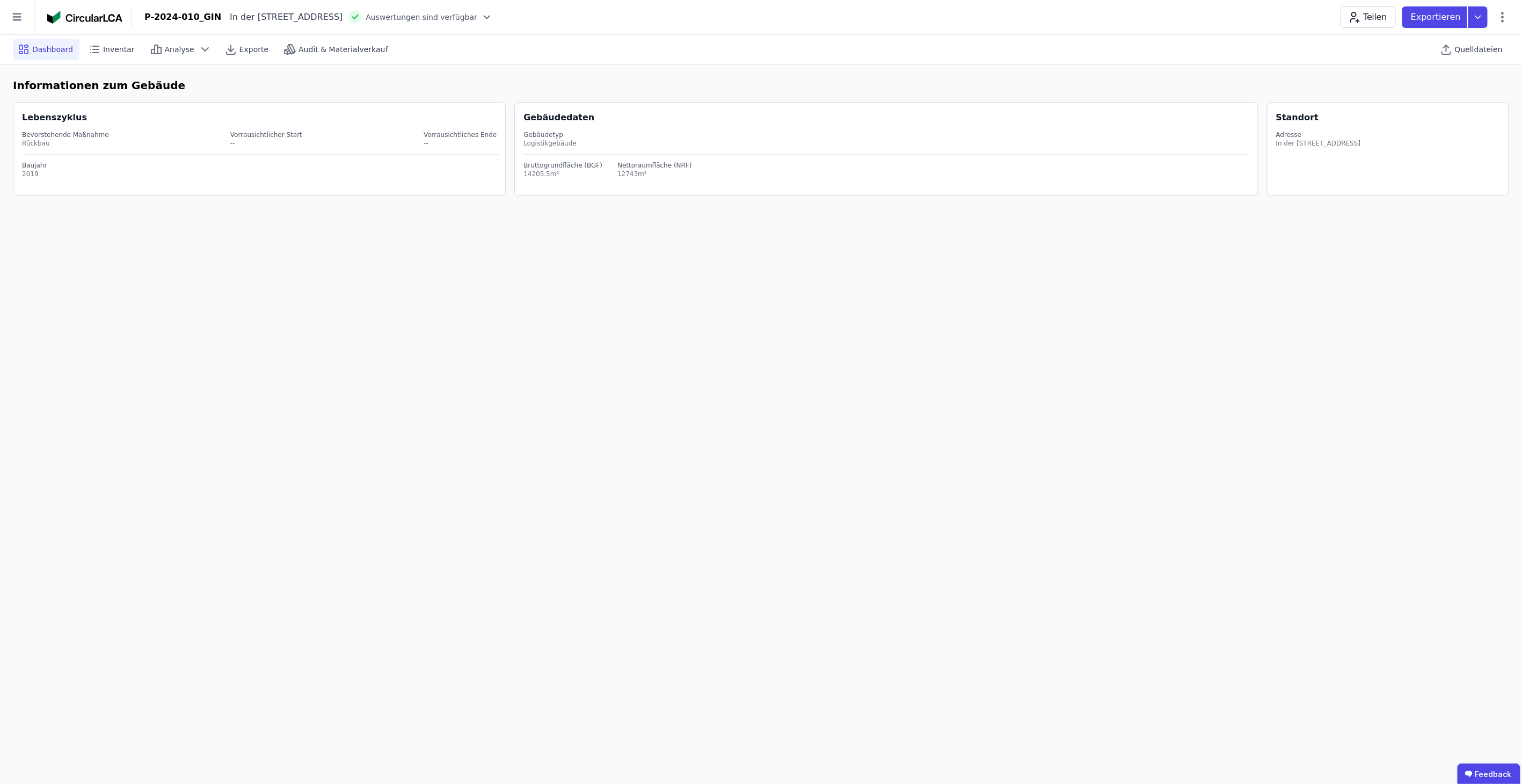
select select "*"
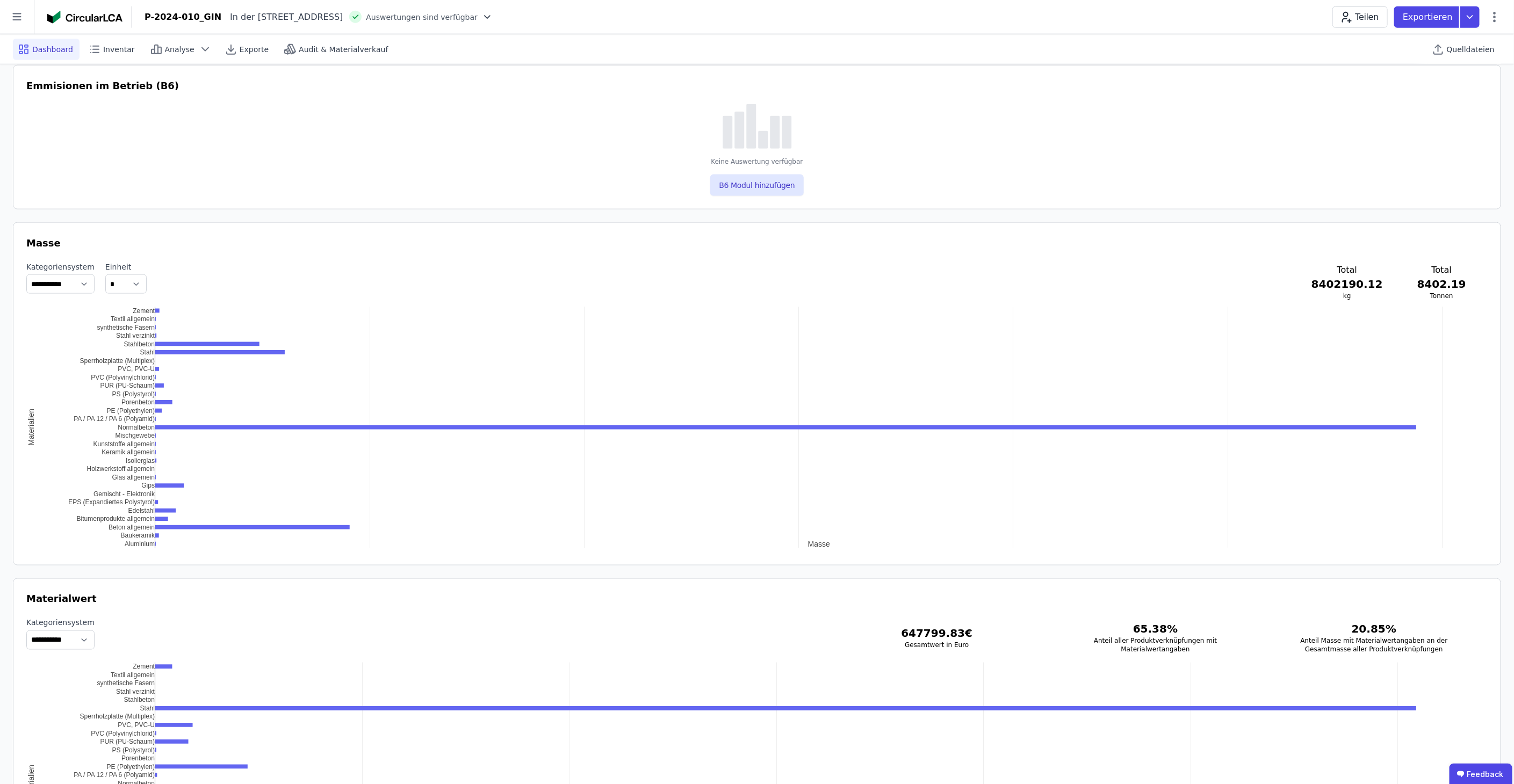
scroll to position [905, 0]
